Goal: Task Accomplishment & Management: Manage account settings

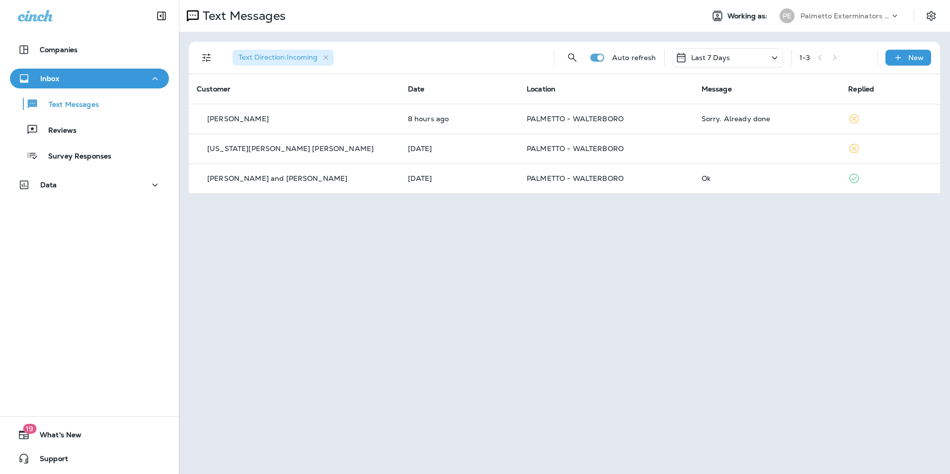
click at [121, 142] on div "Text Messages Reviews Survey Responses" at bounding box center [89, 126] width 159 height 77
click at [118, 137] on button "Reviews" at bounding box center [89, 129] width 159 height 21
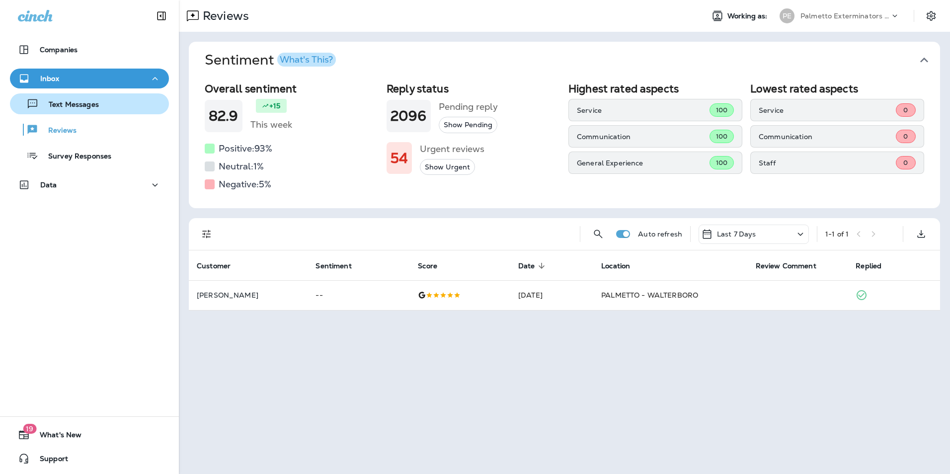
click at [121, 107] on div "Text Messages" at bounding box center [89, 103] width 151 height 15
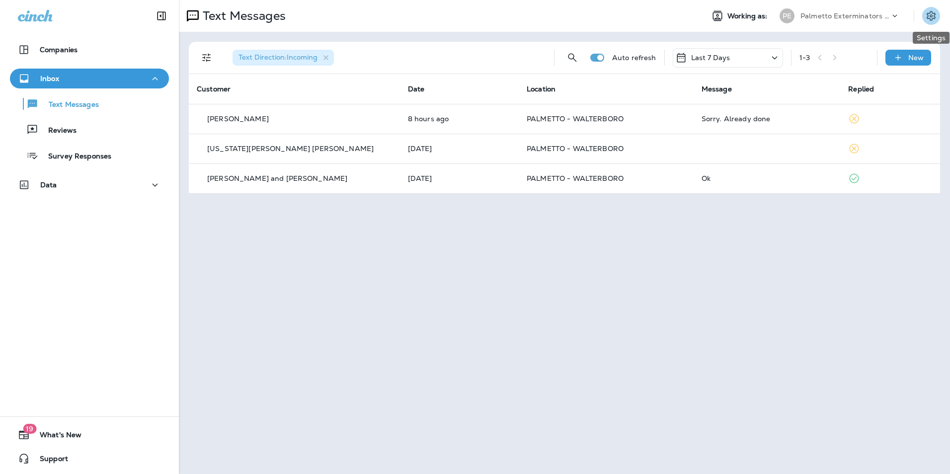
click at [932, 21] on icon "Settings" at bounding box center [931, 16] width 12 height 12
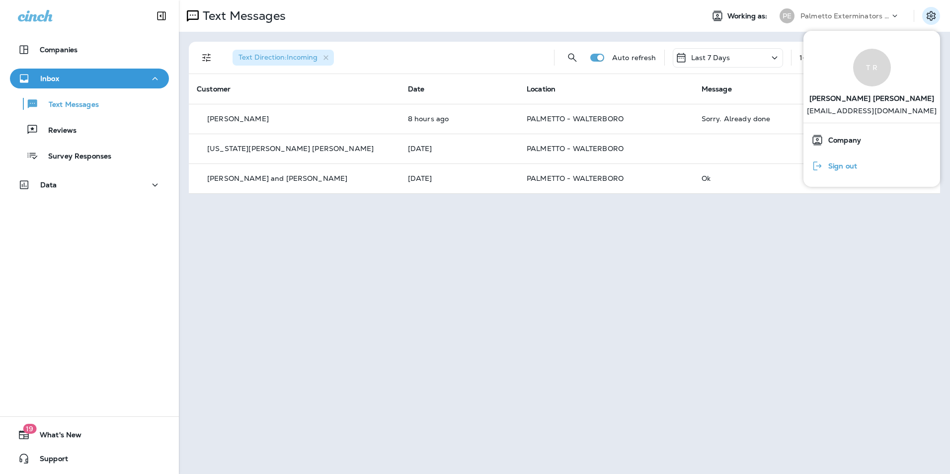
click at [854, 162] on span "Sign out" at bounding box center [840, 166] width 34 height 8
